Goal: Task Accomplishment & Management: Use online tool/utility

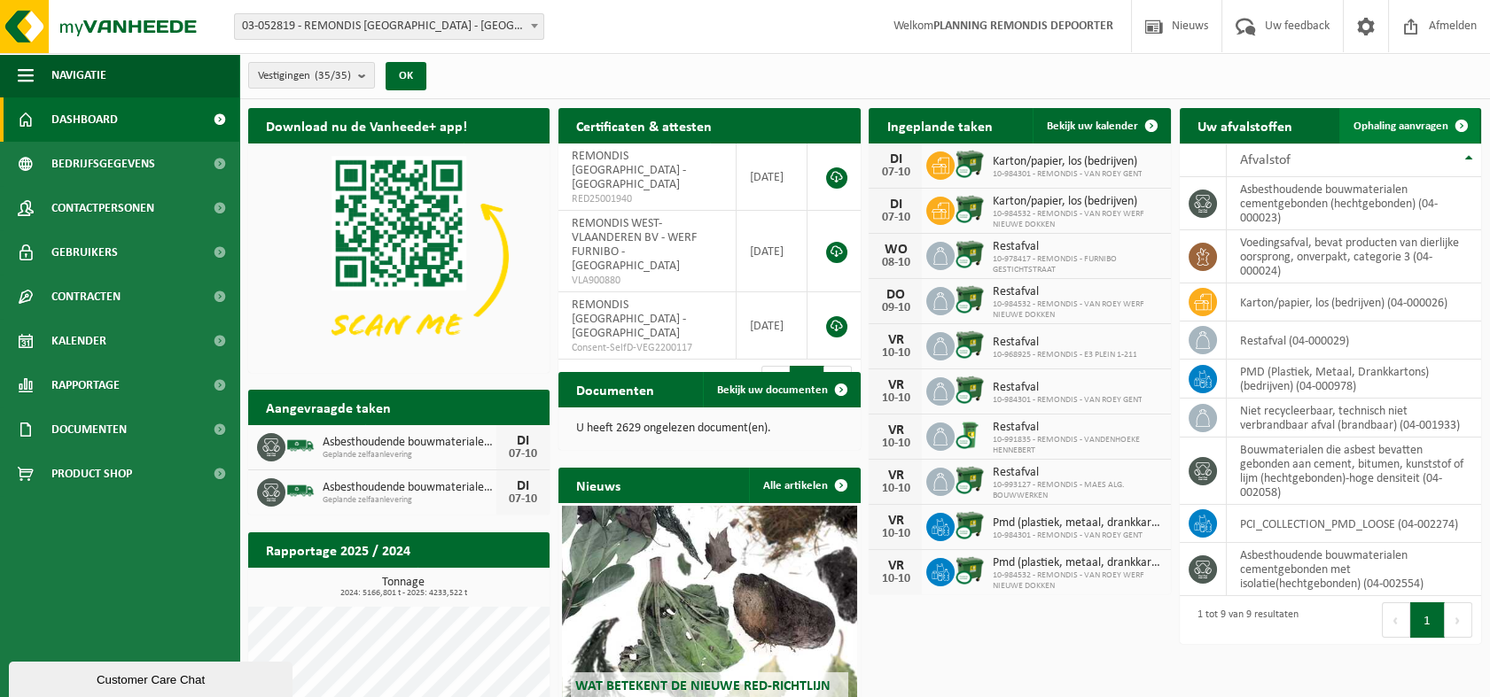
click at [1399, 126] on span "Ophaling aanvragen" at bounding box center [1400, 127] width 95 height 12
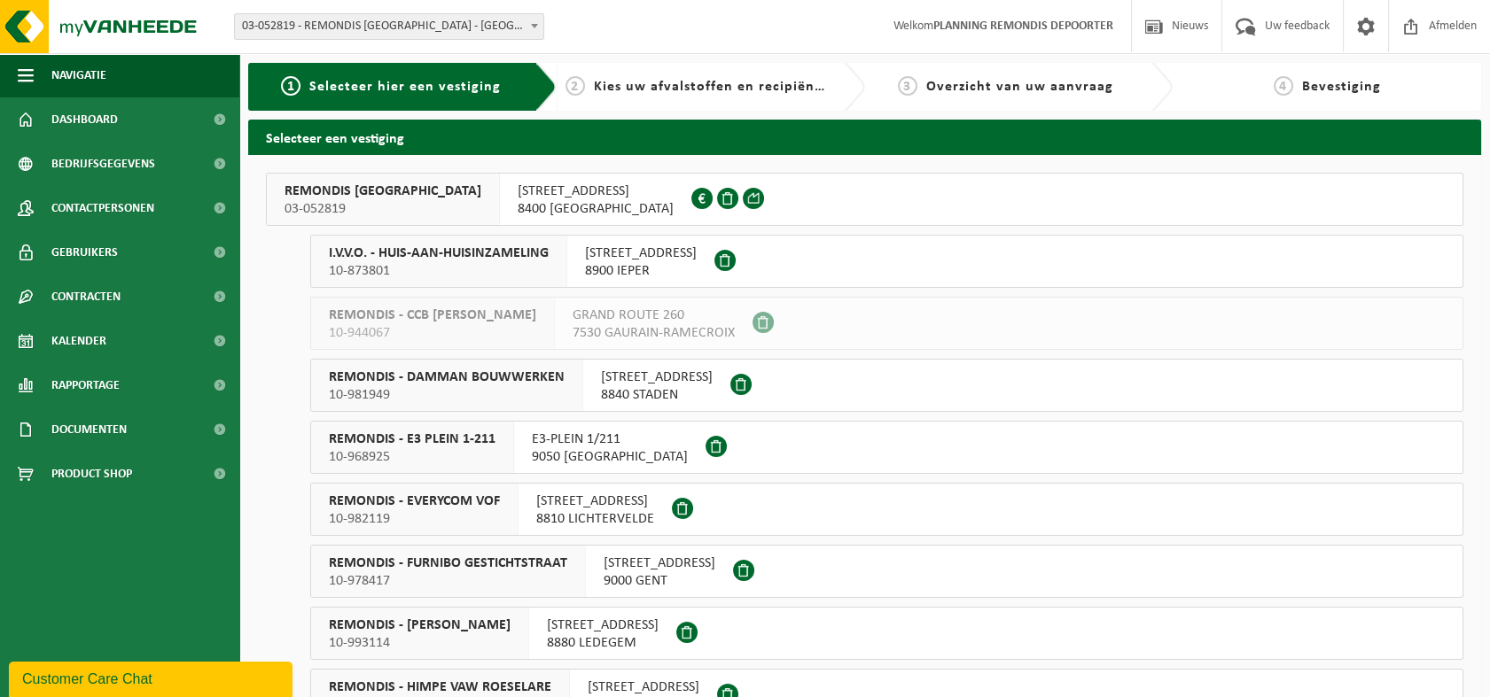
click at [524, 262] on span "10-873801" at bounding box center [439, 271] width 220 height 18
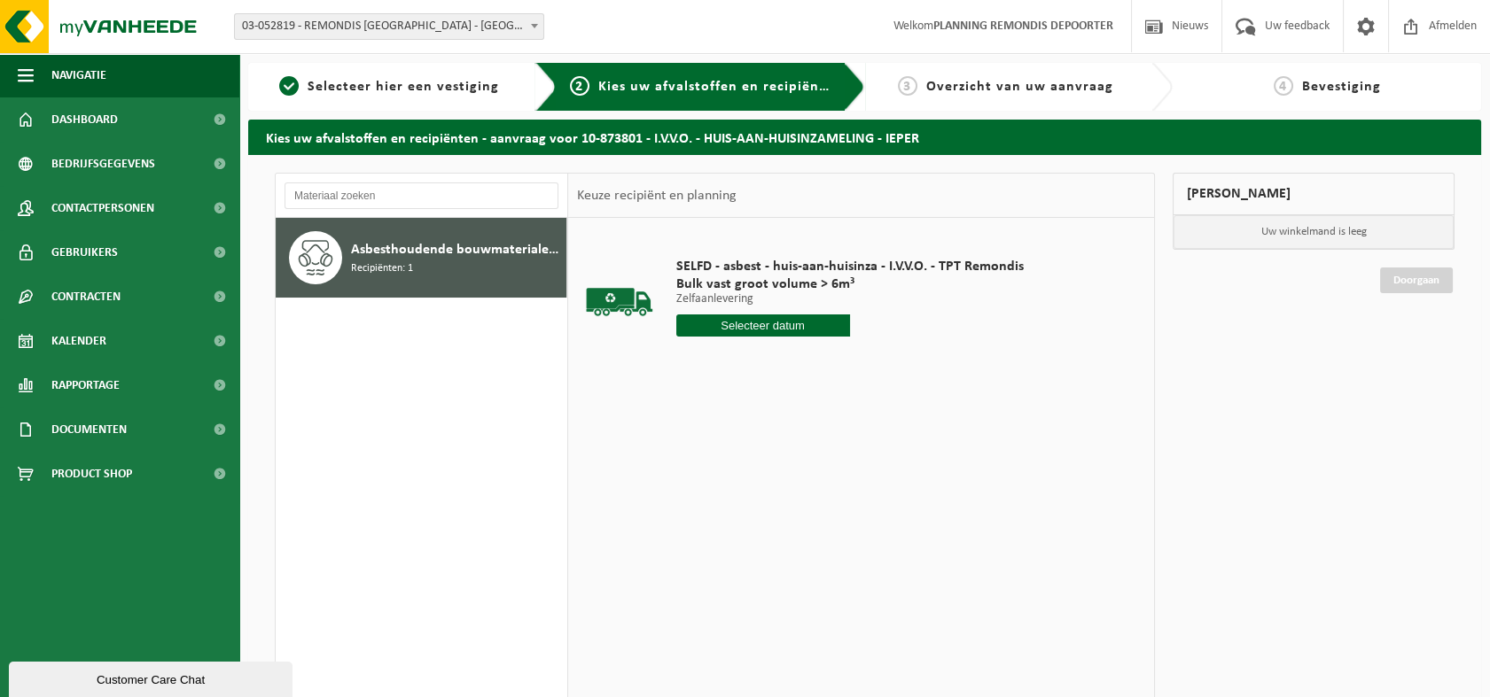
click at [784, 315] on input "text" at bounding box center [763, 326] width 174 height 22
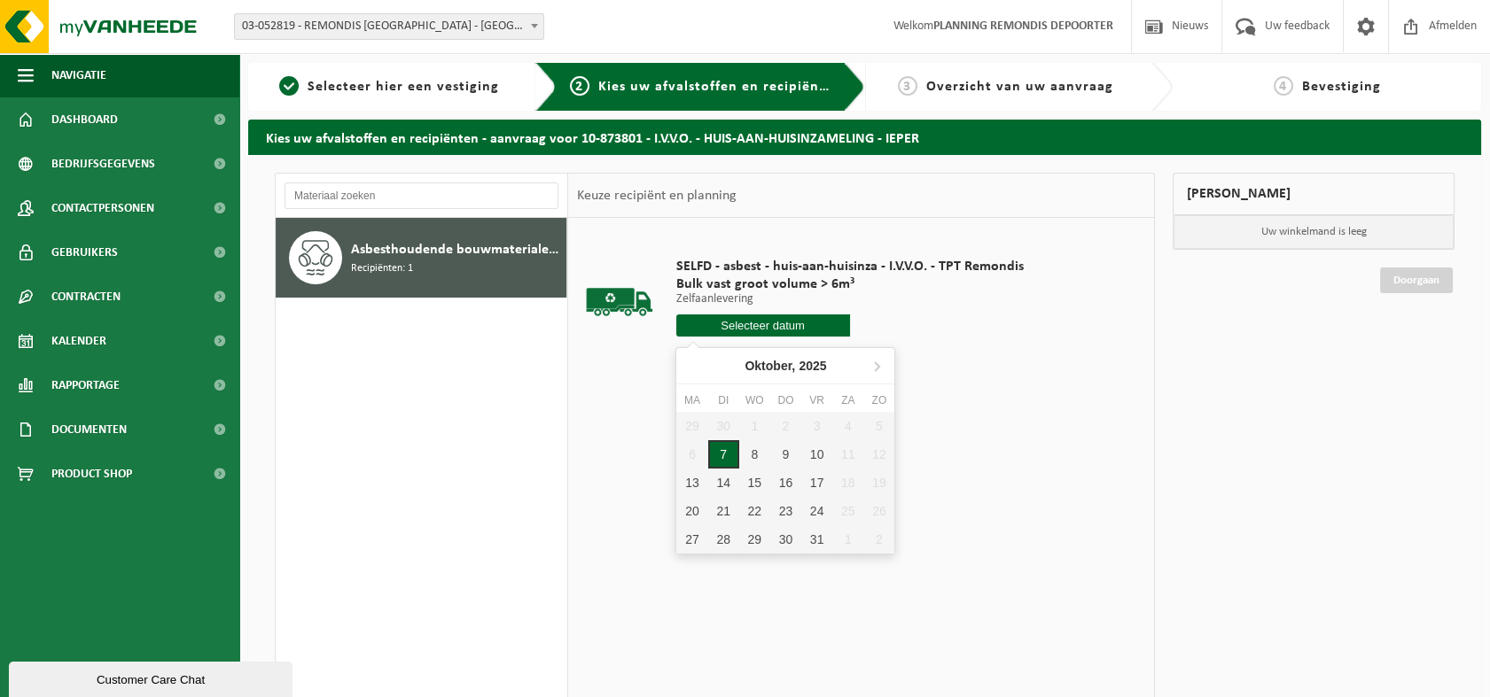
click at [727, 447] on div "7" at bounding box center [723, 454] width 31 height 28
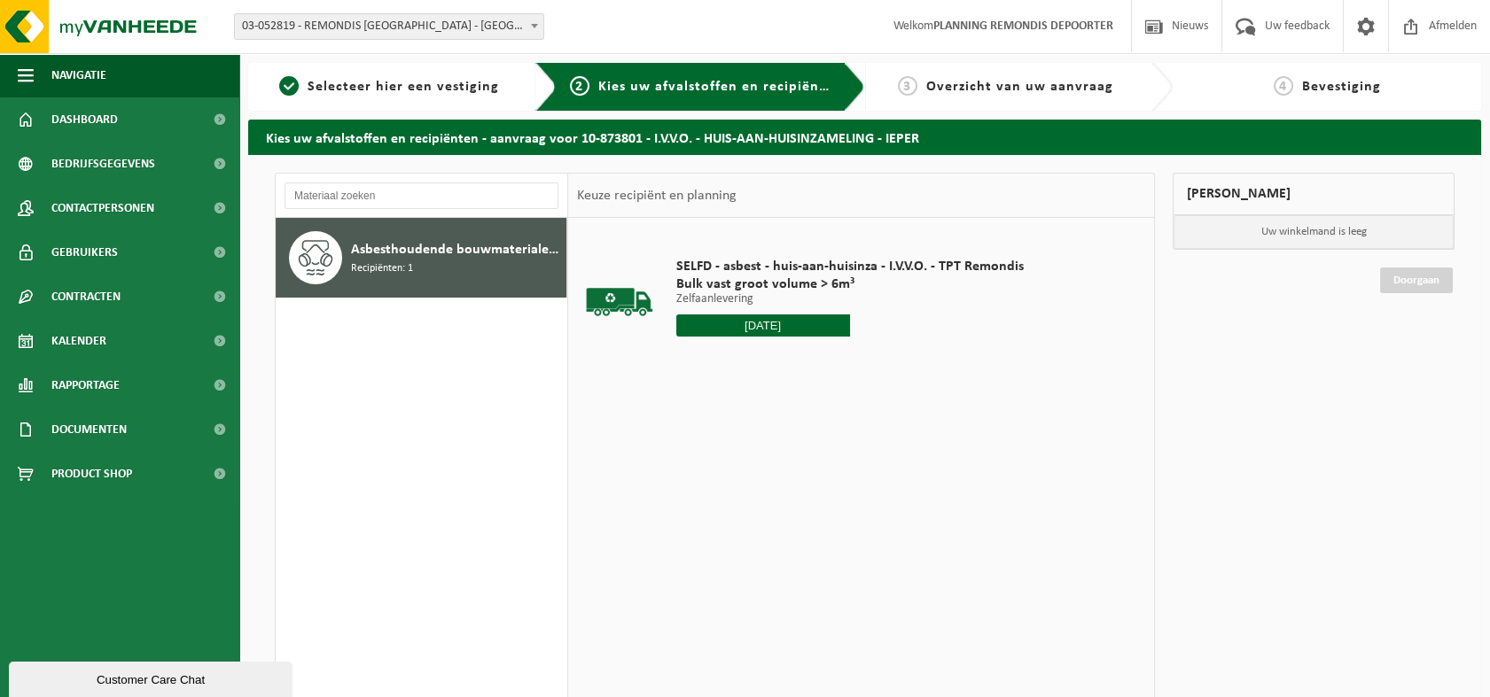
type input "Van [DATE]"
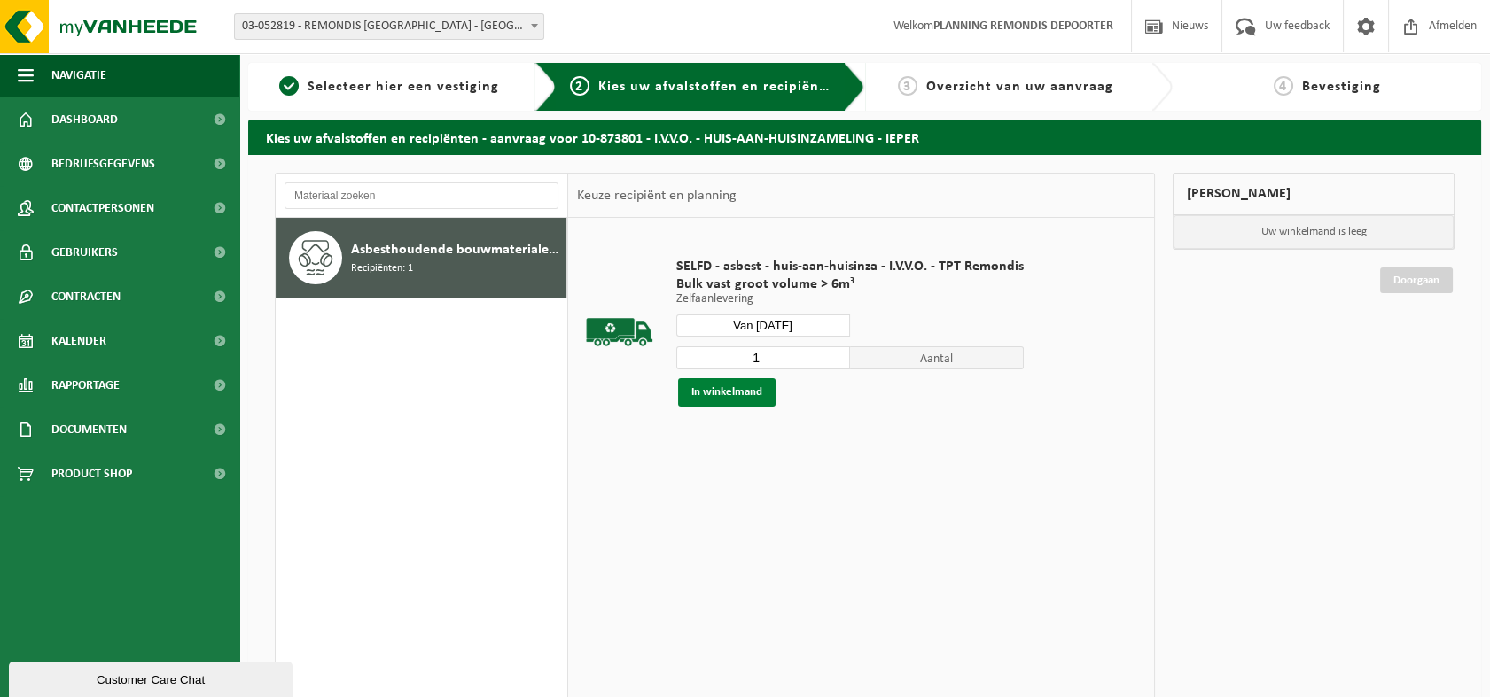
click at [746, 392] on button "In winkelmand" at bounding box center [726, 392] width 97 height 28
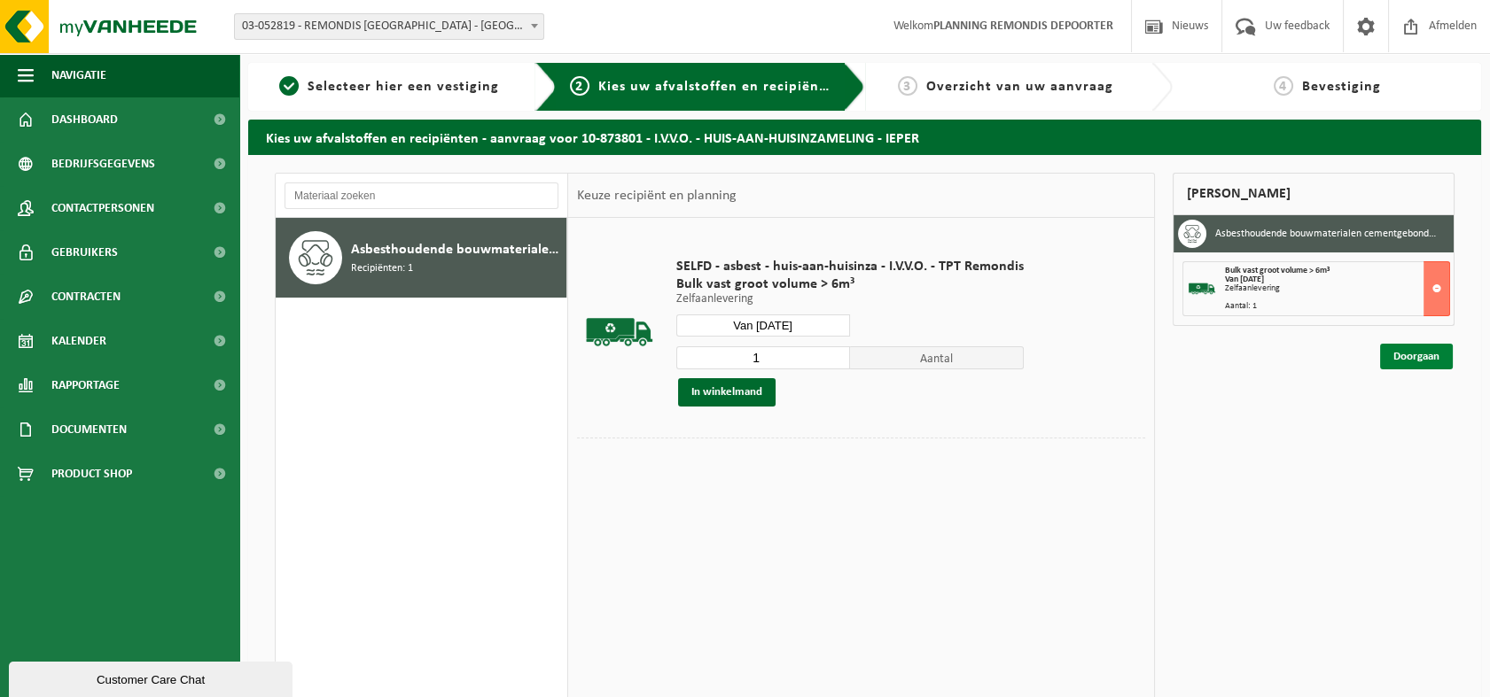
click at [1413, 356] on link "Doorgaan" at bounding box center [1416, 357] width 73 height 26
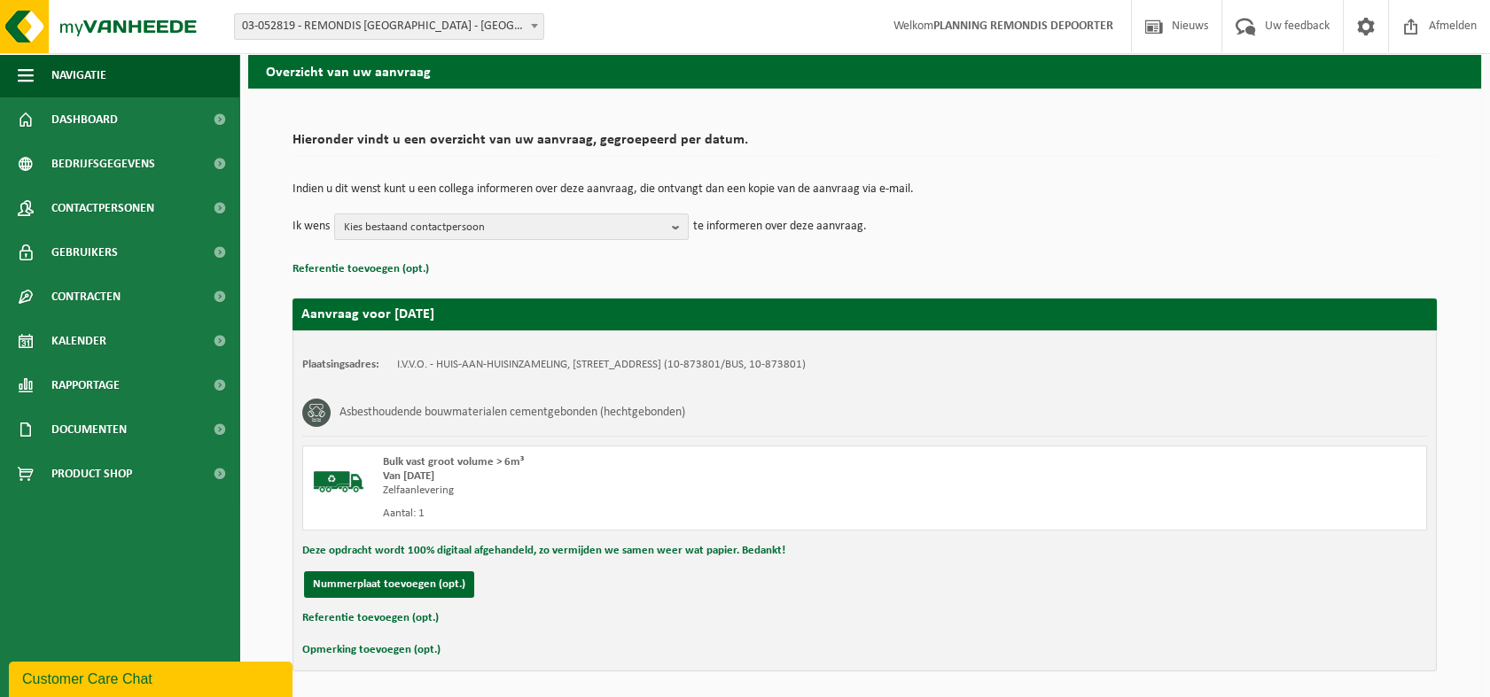
scroll to position [129, 0]
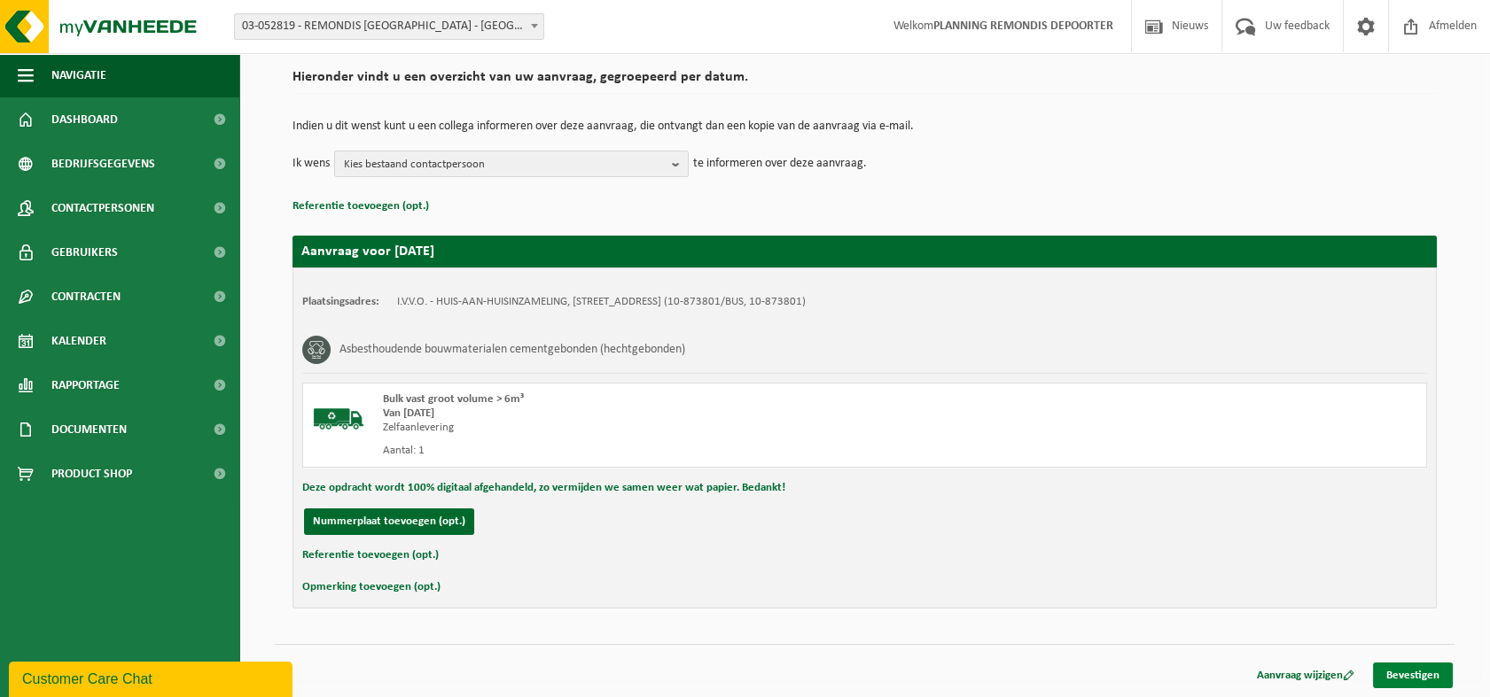
click at [1411, 673] on link "Bevestigen" at bounding box center [1413, 676] width 80 height 26
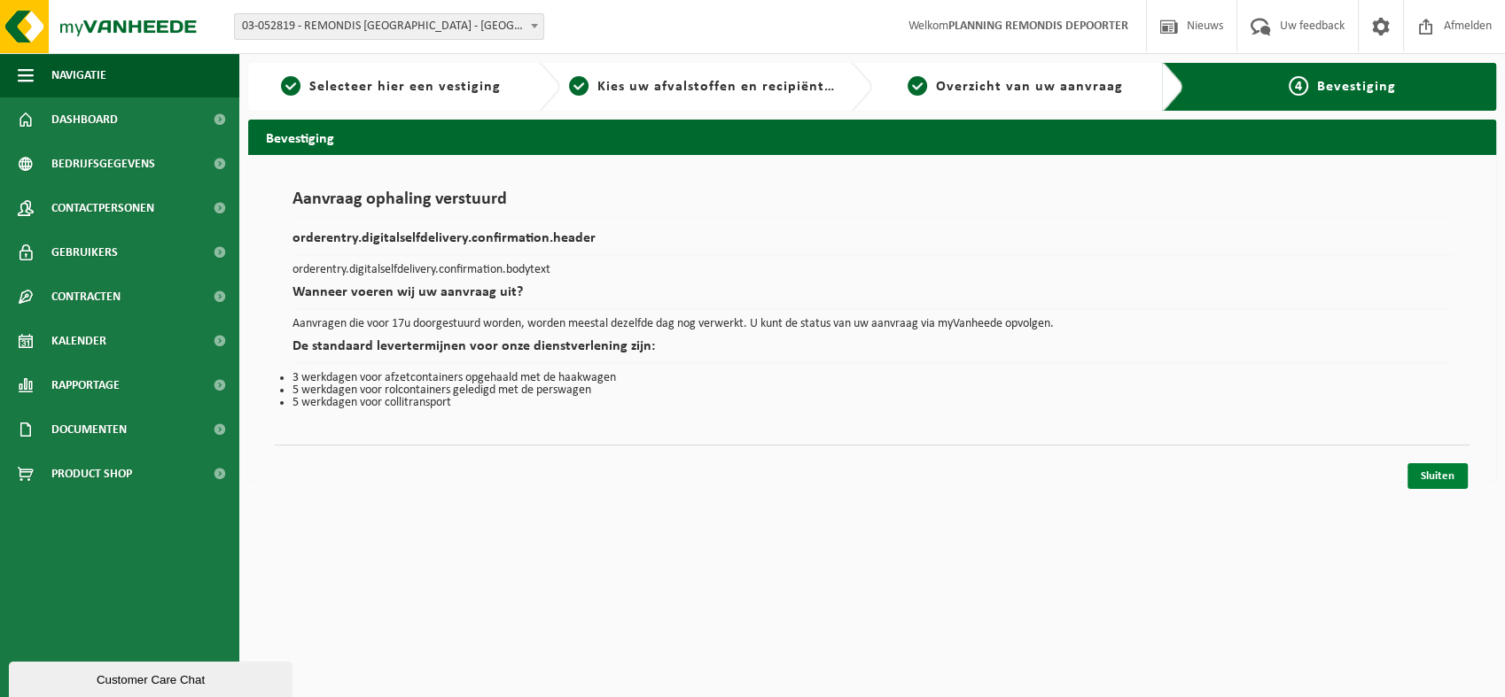
drag, startPoint x: 1452, startPoint y: 478, endPoint x: 1417, endPoint y: 480, distance: 34.7
click at [1449, 478] on link "Sluiten" at bounding box center [1437, 476] width 60 height 26
